Goal: Find specific page/section: Find specific page/section

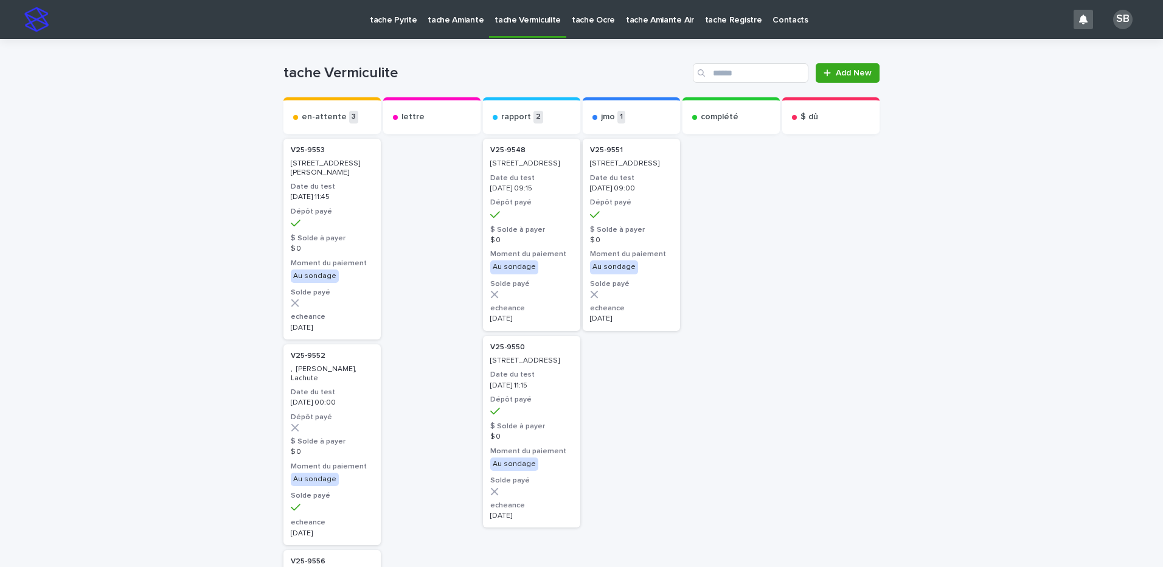
click at [393, 15] on p "tache Pyrite" at bounding box center [393, 13] width 47 height 26
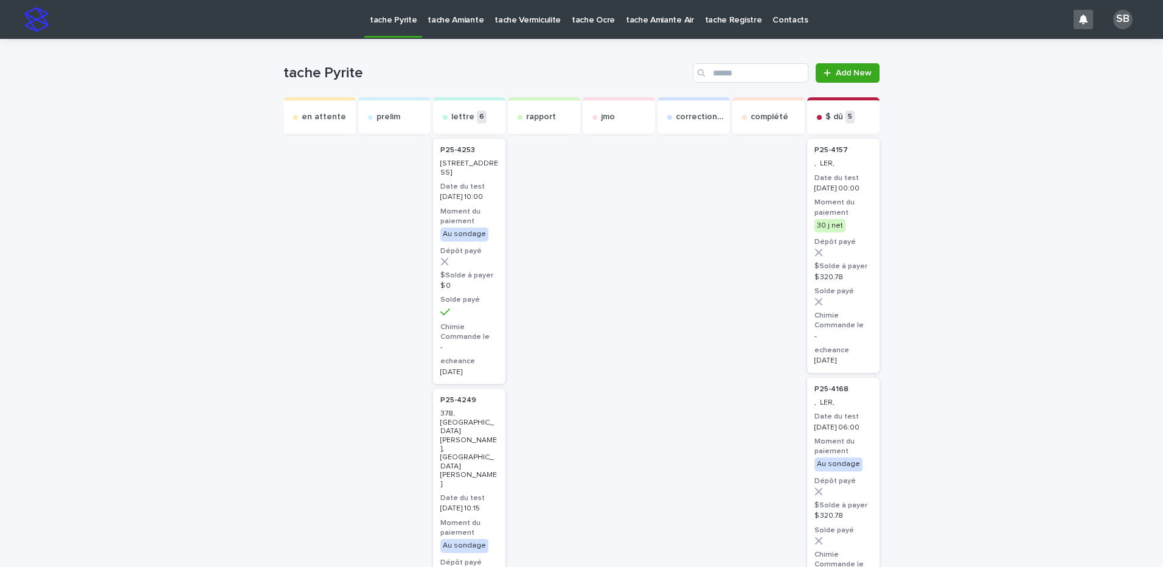
click at [532, 19] on p "tache Vermiculite" at bounding box center [527, 13] width 66 height 26
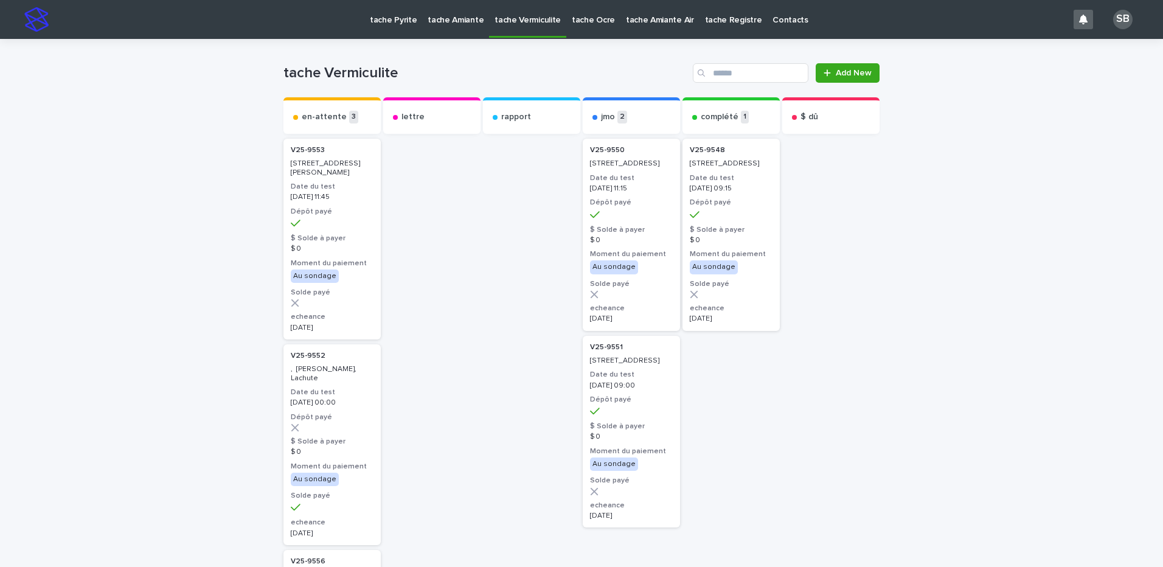
drag, startPoint x: 214, startPoint y: 199, endPoint x: 175, endPoint y: 102, distance: 105.4
click at [214, 199] on div "Loading... Saving… Loading... Saving… tache Vermiculite Add New Send to... Send…" at bounding box center [581, 455] width 1163 height 833
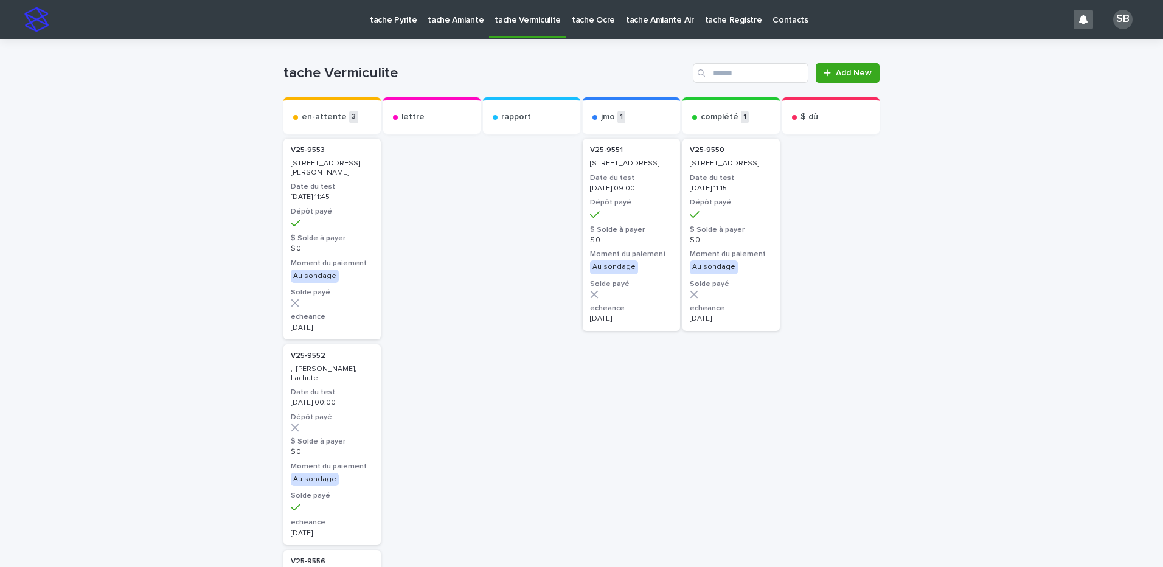
click at [186, 239] on div "Loading... Saving… Loading... Saving… tache Vermiculite Add New Send to... Send…" at bounding box center [581, 455] width 1163 height 833
click at [186, 225] on div "Loading... Saving… Loading... Saving… tache Vermiculite Add New Send to... Send…" at bounding box center [581, 455] width 1163 height 833
click at [142, 286] on div "Loading... Saving… Loading... Saving… tache Vermiculite Add New Send to... Send…" at bounding box center [581, 455] width 1163 height 833
click at [126, 126] on div "Loading... Saving… Loading... Saving… tache Vermiculite Add New Send to... Send…" at bounding box center [581, 455] width 1163 height 833
